Goal: Task Accomplishment & Management: Use online tool/utility

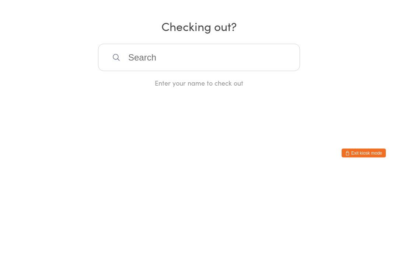
scroll to position [129, 0]
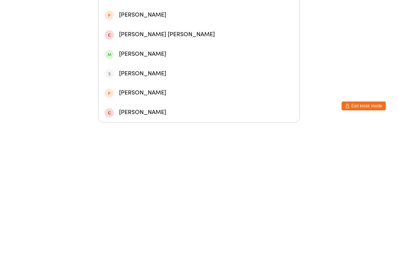
type input "Cross"
click at [208, 101] on div "[PERSON_NAME]" at bounding box center [199, 106] width 189 height 10
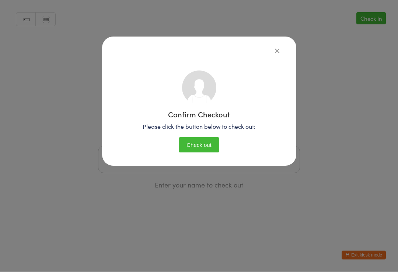
click at [205, 147] on button "Check out" at bounding box center [199, 145] width 41 height 15
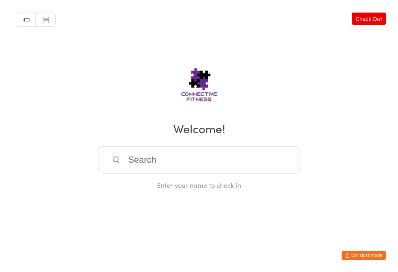
click at [363, 21] on link "Check Out" at bounding box center [369, 19] width 34 height 12
click at [223, 167] on input "search" at bounding box center [199, 159] width 202 height 27
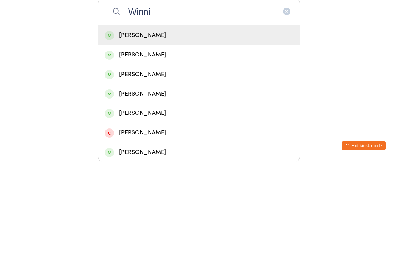
click at [152, 35] on div "Manual search Scanner input Check In Checking out? Winni [PERSON_NAME] [PERSON_…" at bounding box center [199, 56] width 398 height 190
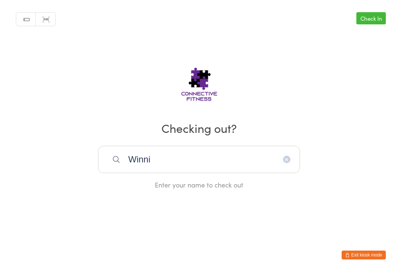
click at [177, 160] on input "Winni" at bounding box center [199, 159] width 202 height 27
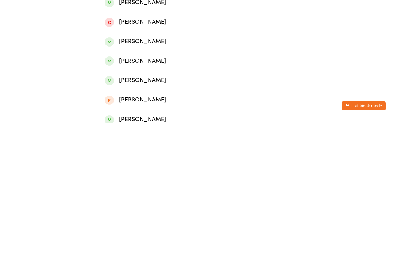
type input "Winnie"
click at [142, 49] on div "[PERSON_NAME]" at bounding box center [199, 54] width 189 height 10
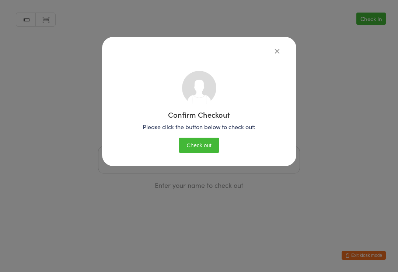
click at [207, 147] on button "Check out" at bounding box center [199, 145] width 41 height 15
